Goal: Information Seeking & Learning: Check status

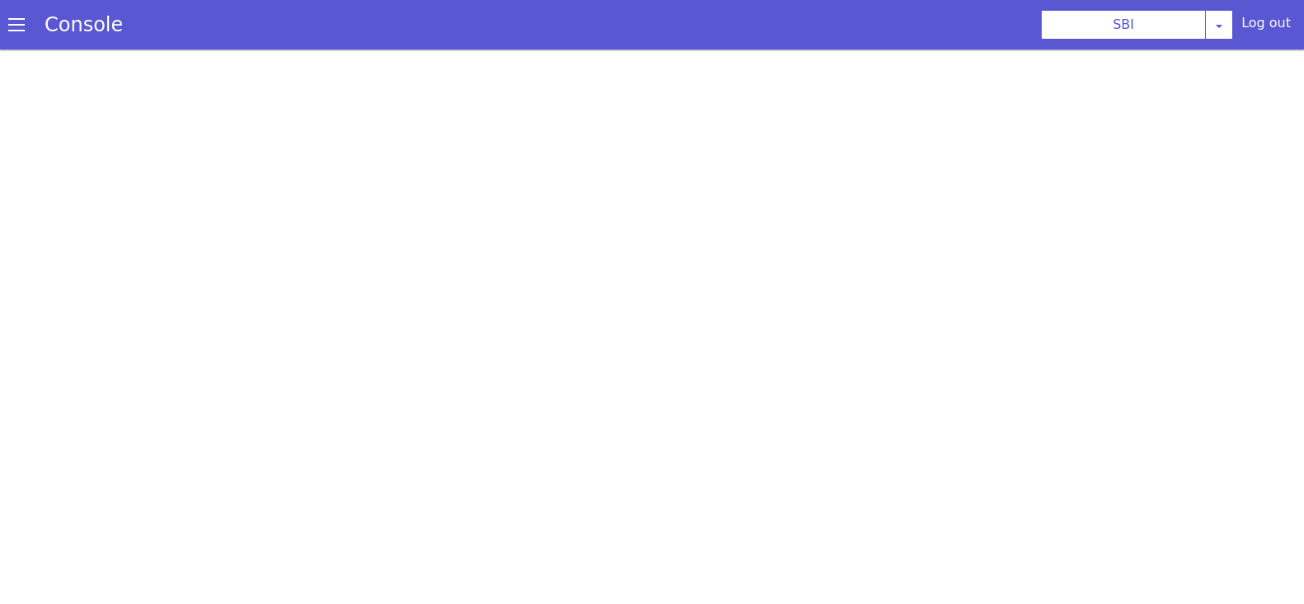
scroll to position [4, 0]
select select "TRANSFER"
select select "en"
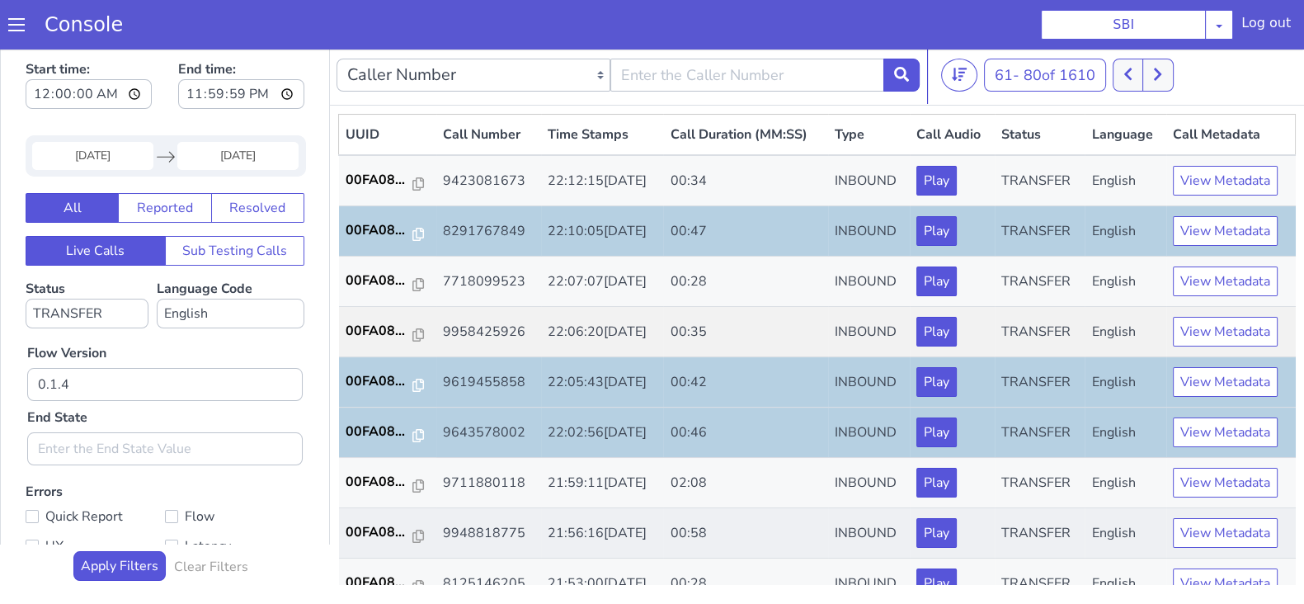
scroll to position [205, 0]
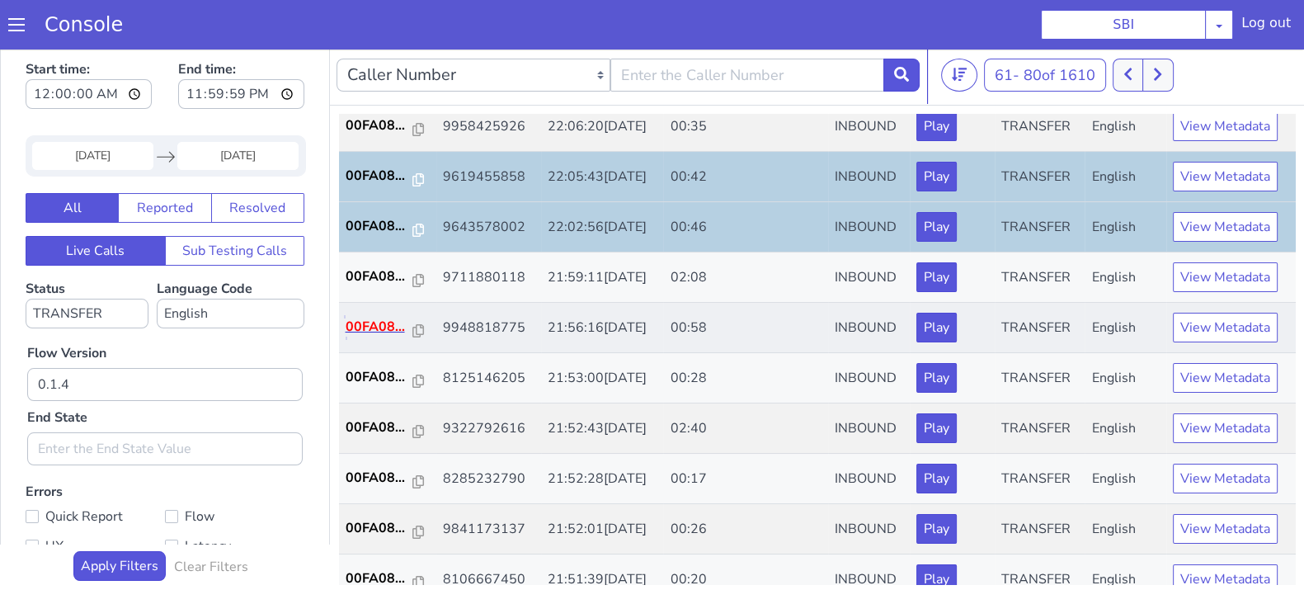
click at [371, 318] on p "00FA08..." at bounding box center [380, 327] width 68 height 20
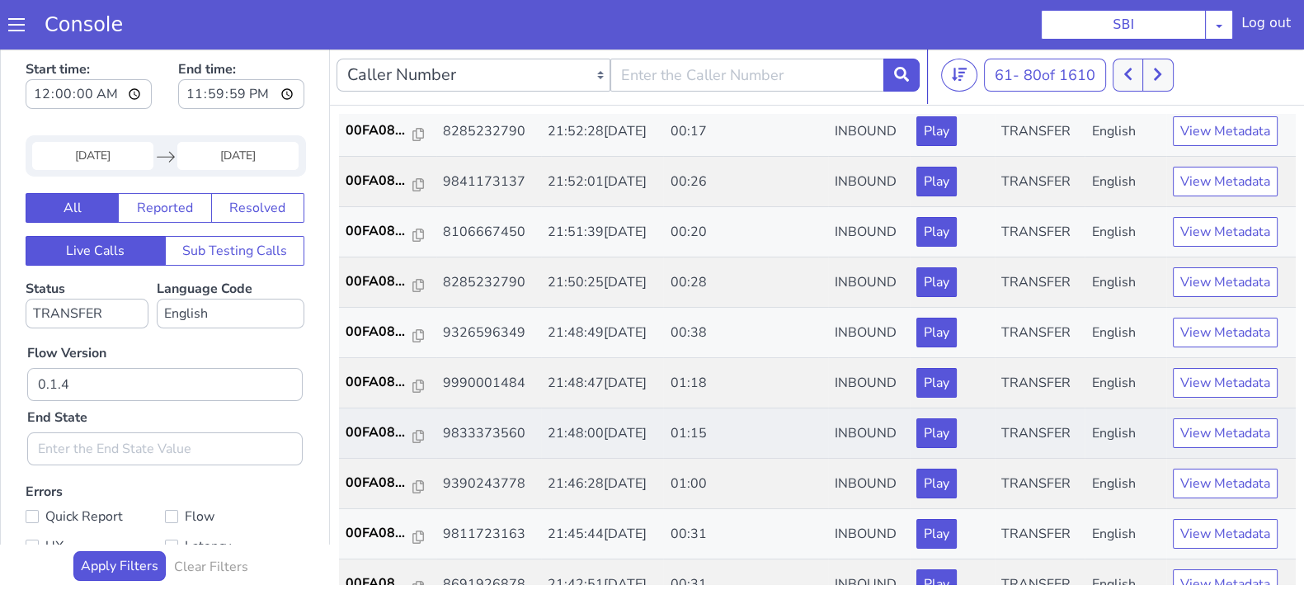
scroll to position [573, 0]
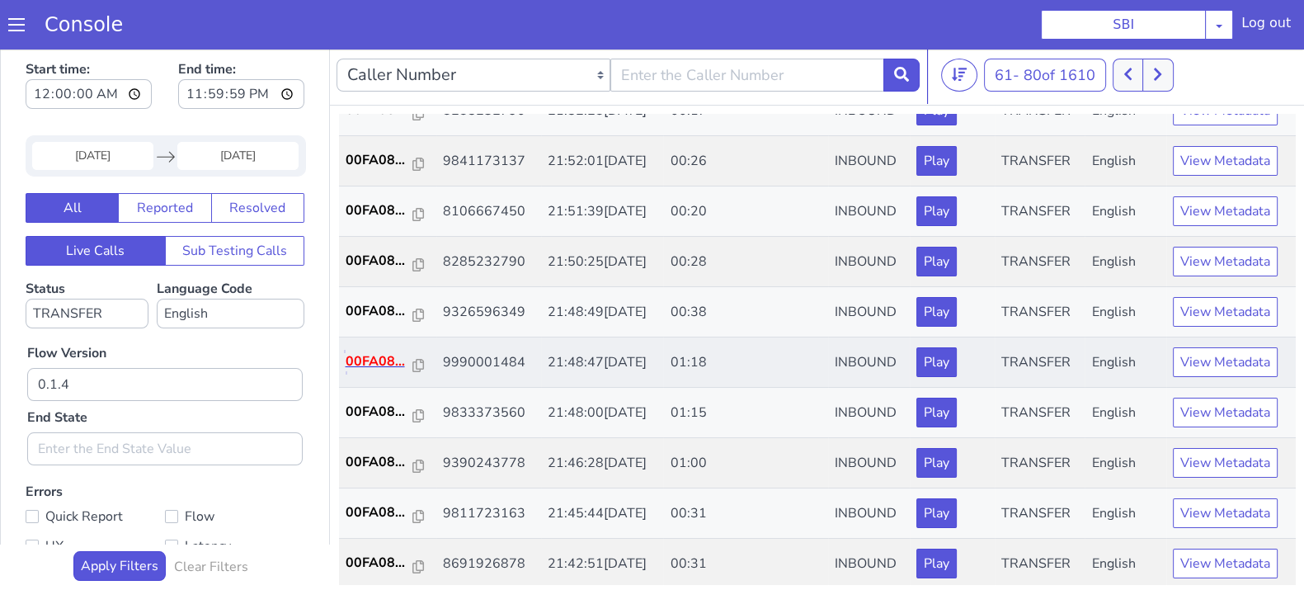
click at [379, 353] on p "00FA08..." at bounding box center [380, 361] width 68 height 20
